Goal: Task Accomplishment & Management: Manage account settings

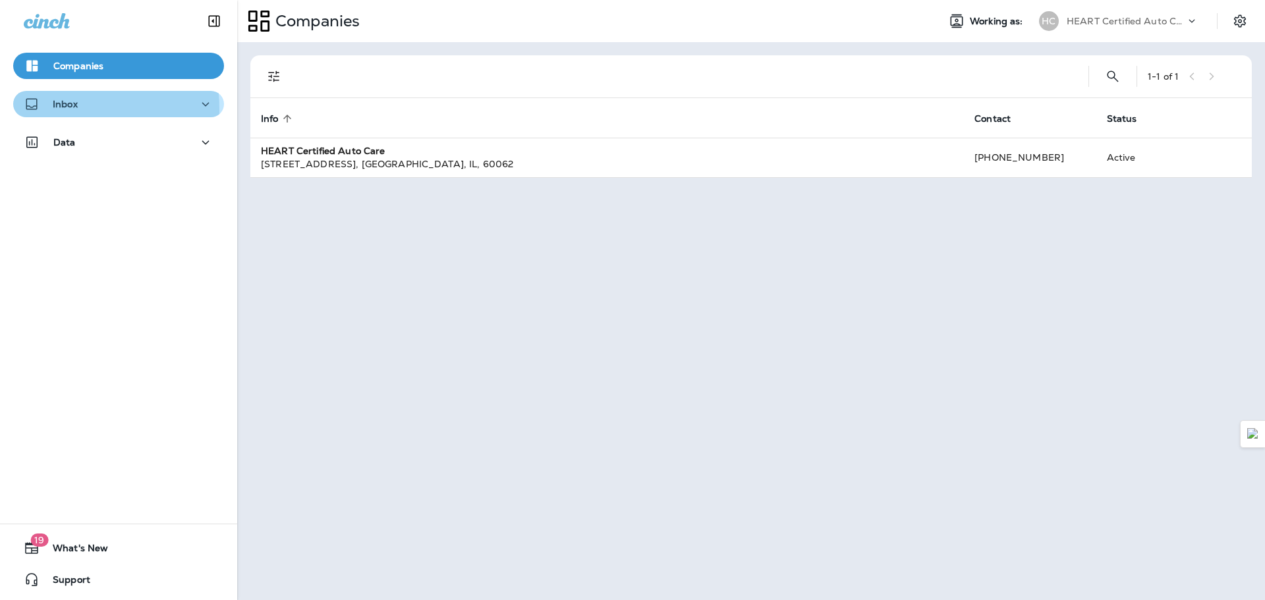
click at [53, 109] on p "Inbox" at bounding box center [65, 104] width 25 height 11
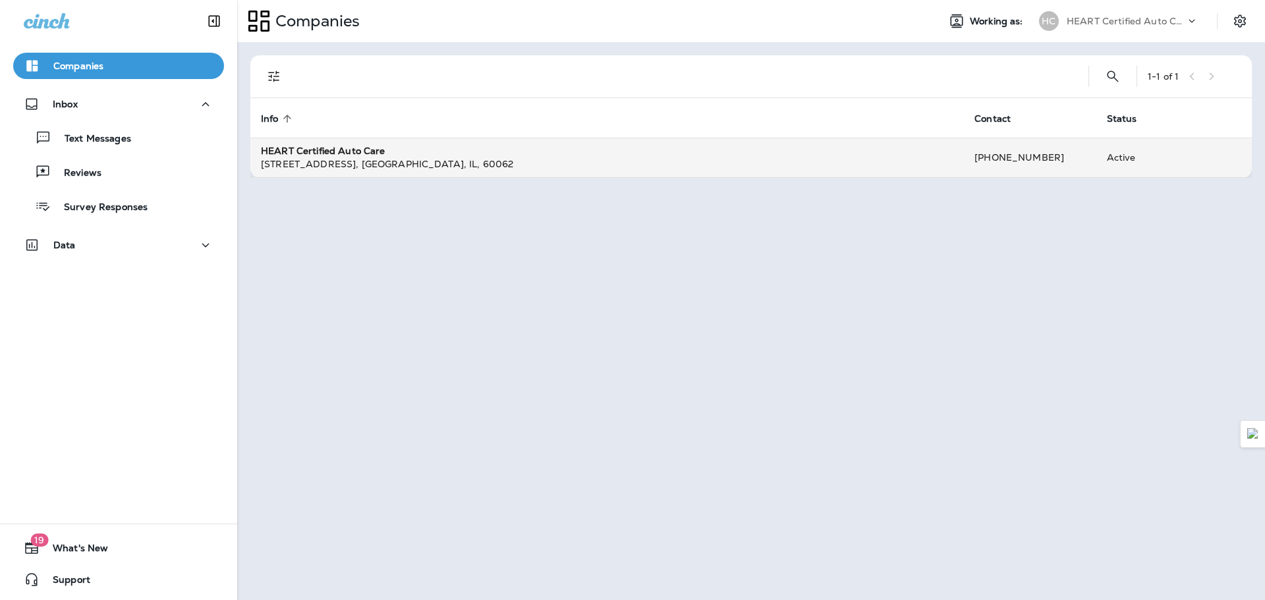
click at [434, 155] on div "HEART Certified Auto Care" at bounding box center [607, 150] width 692 height 13
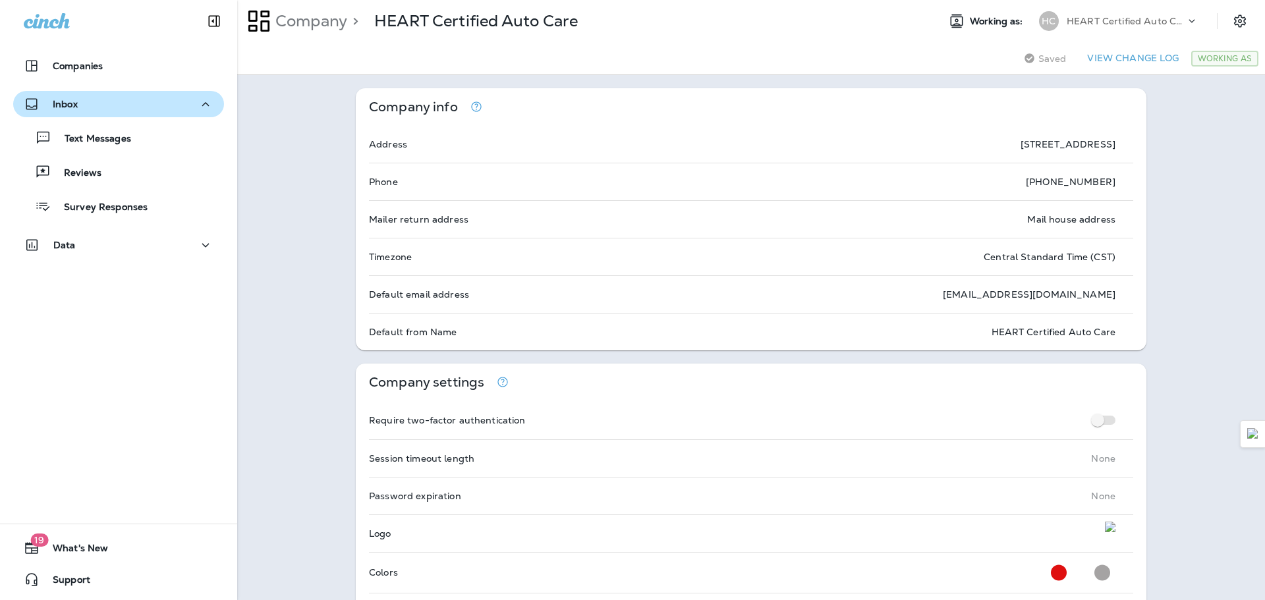
click at [78, 113] on button "Inbox" at bounding box center [118, 104] width 211 height 26
click at [94, 96] on div "Inbox" at bounding box center [119, 104] width 190 height 16
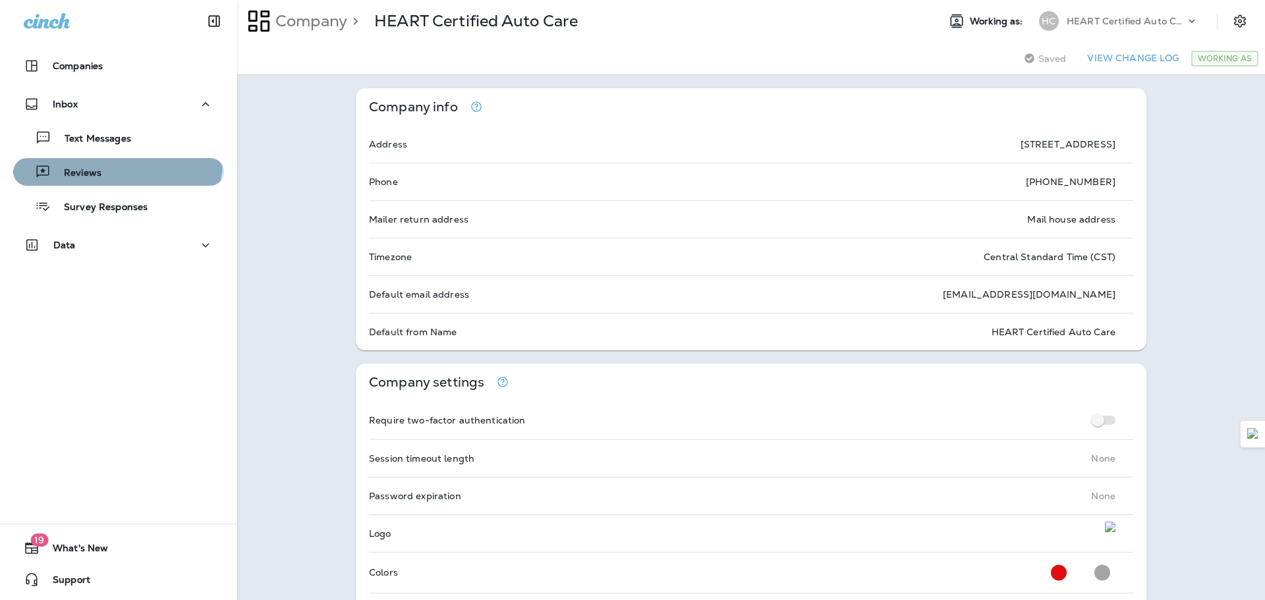
click at [116, 161] on button "Reviews" at bounding box center [118, 172] width 211 height 28
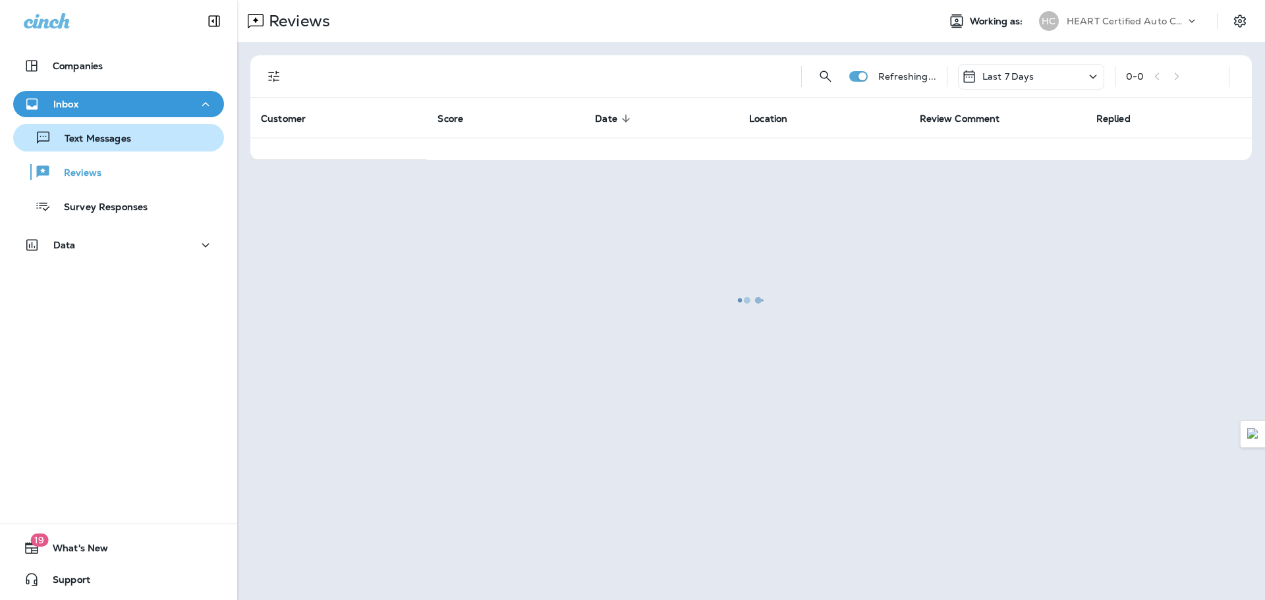
click at [120, 147] on div "Text Messages" at bounding box center [74, 138] width 113 height 20
